Goal: Information Seeking & Learning: Learn about a topic

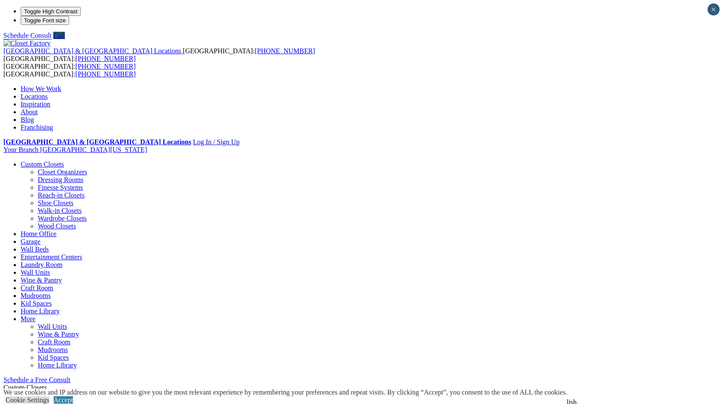
click at [43, 207] on link "Walk-in Closets" at bounding box center [60, 210] width 44 height 7
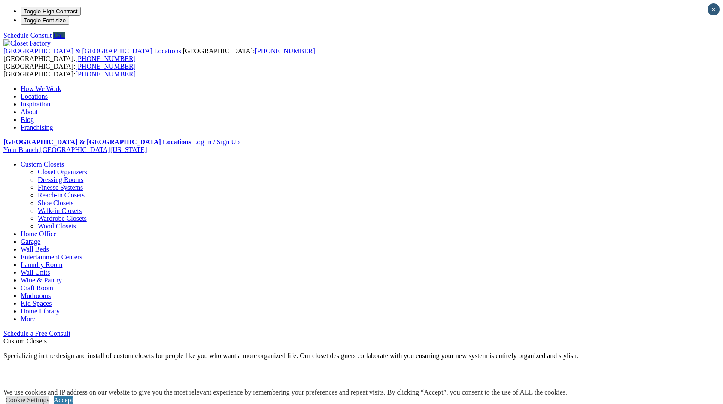
click at [50, 269] on link "Wall Units" at bounding box center [35, 272] width 29 height 7
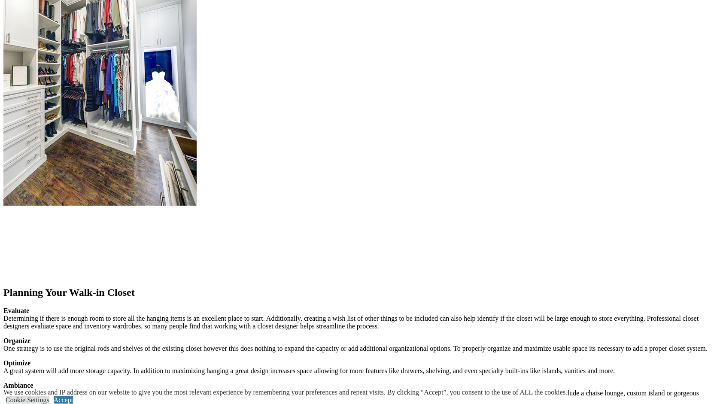
scroll to position [987, 0]
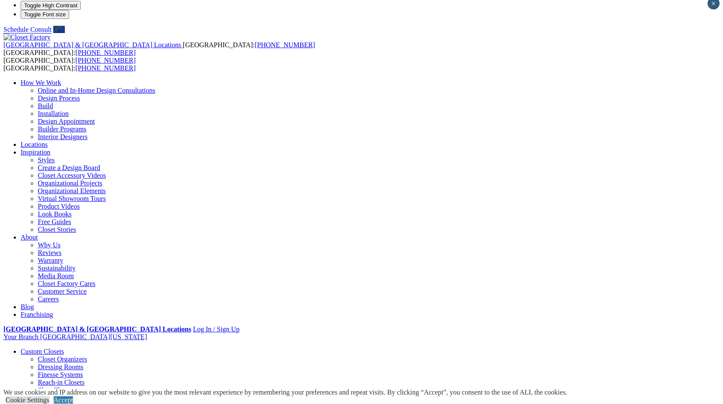
scroll to position [0, 0]
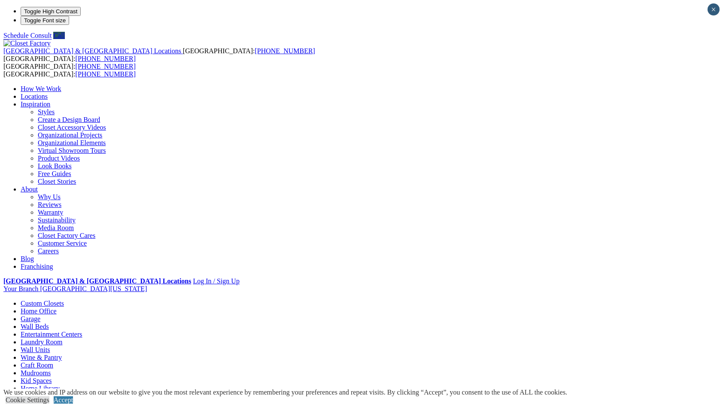
click at [106, 147] on link "Virtual Showroom Tours" at bounding box center [72, 150] width 68 height 7
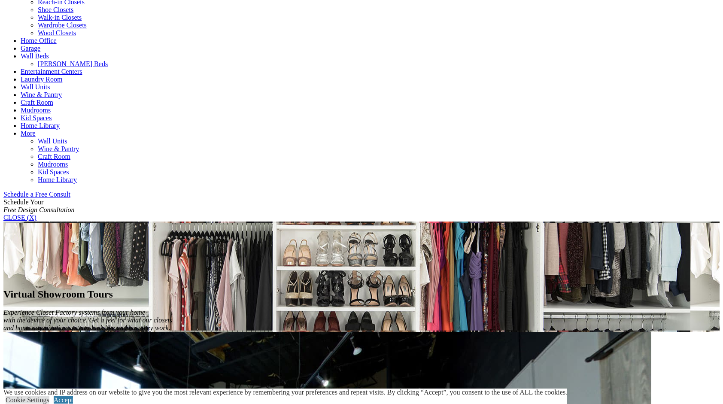
scroll to position [386, 0]
